Goal: Information Seeking & Learning: Learn about a topic

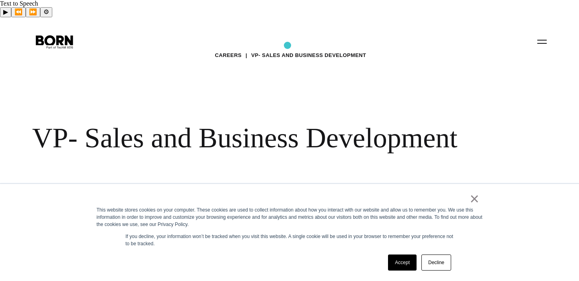
click at [287, 45] on div "Careers VP- Sales and Business Development VP- Sales and Business Development" at bounding box center [289, 110] width 579 height 186
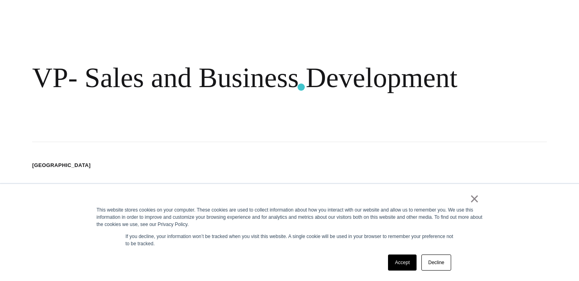
scroll to position [69, 0]
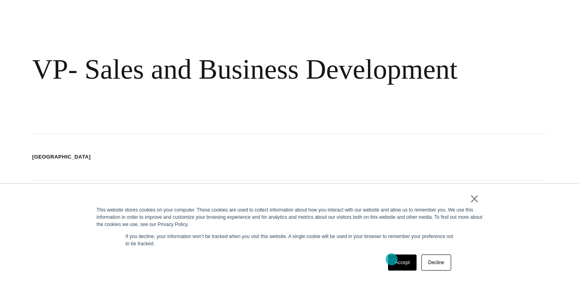
click at [392, 260] on link "Accept" at bounding box center [402, 263] width 29 height 16
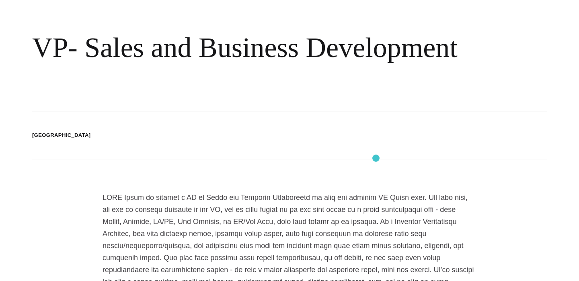
scroll to position [0, 0]
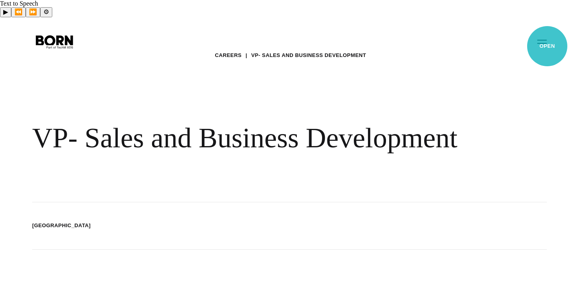
click at [547, 46] on button "Primary Menu" at bounding box center [541, 41] width 19 height 17
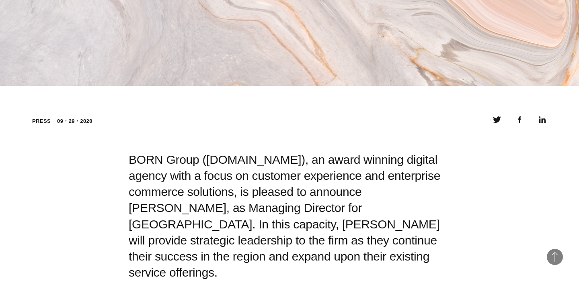
scroll to position [611, 0]
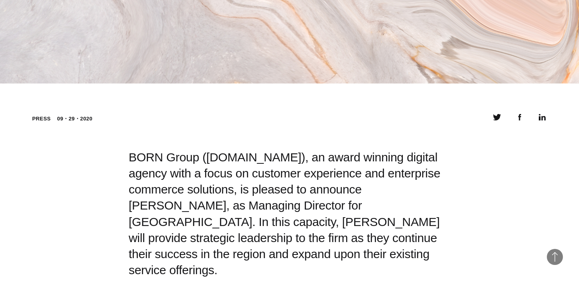
click at [244, 150] on div "BORN Group ([DOMAIN_NAME]), an award winning digital agency with a focus on cus…" at bounding box center [290, 214] width 322 height 129
click at [244, 150] on div "BORN Group (www.borngroup.com), an award winning digital agency with a focus on…" at bounding box center [290, 214] width 322 height 129
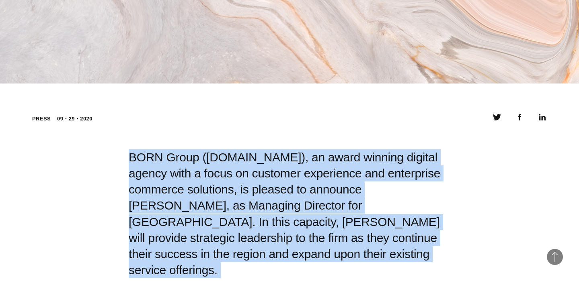
click at [244, 150] on div "BORN Group (www.borngroup.com), an award winning digital agency with a focus on…" at bounding box center [290, 214] width 322 height 129
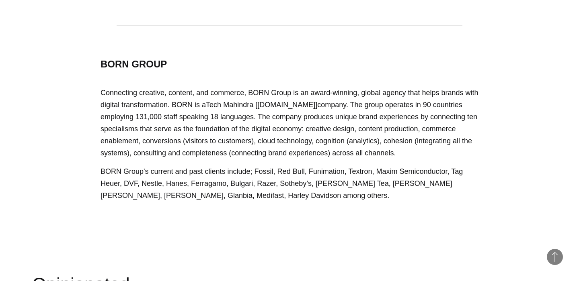
scroll to position [1359, 0]
